Goal: Transaction & Acquisition: Book appointment/travel/reservation

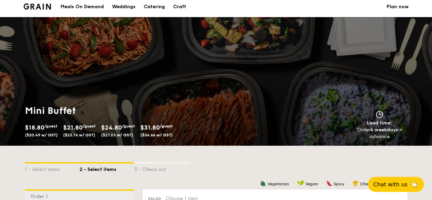
click at [46, 110] on h1 "Mini Buffet" at bounding box center [119, 111] width 189 height 12
select select
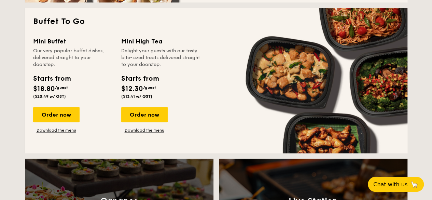
scroll to position [452, 0]
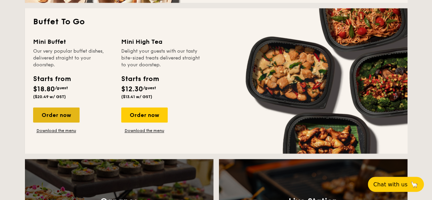
click at [48, 112] on div "Order now" at bounding box center [56, 114] width 46 height 15
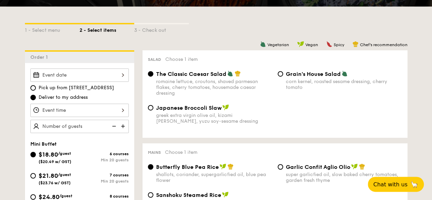
scroll to position [143, 0]
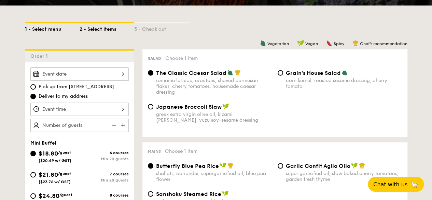
click at [42, 28] on div "1 - Select menu" at bounding box center [52, 28] width 55 height 10
select select
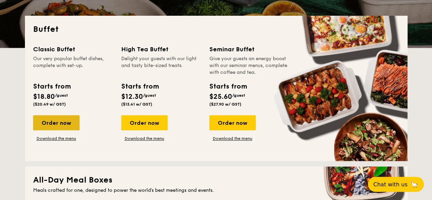
click at [72, 120] on div "Order now" at bounding box center [56, 122] width 46 height 15
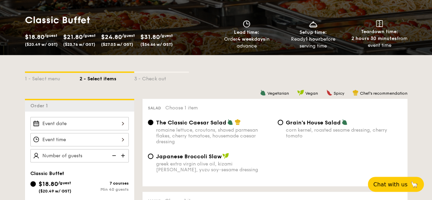
scroll to position [94, 0]
click at [72, 120] on div at bounding box center [79, 122] width 98 height 13
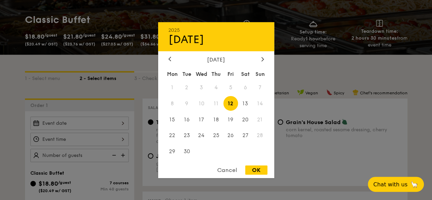
click at [261, 100] on span "14" at bounding box center [260, 103] width 15 height 15
click at [258, 103] on span "14" at bounding box center [260, 103] width 15 height 15
click at [227, 168] on div "Cancel" at bounding box center [226, 169] width 33 height 9
